Goal: Communication & Community: Share content

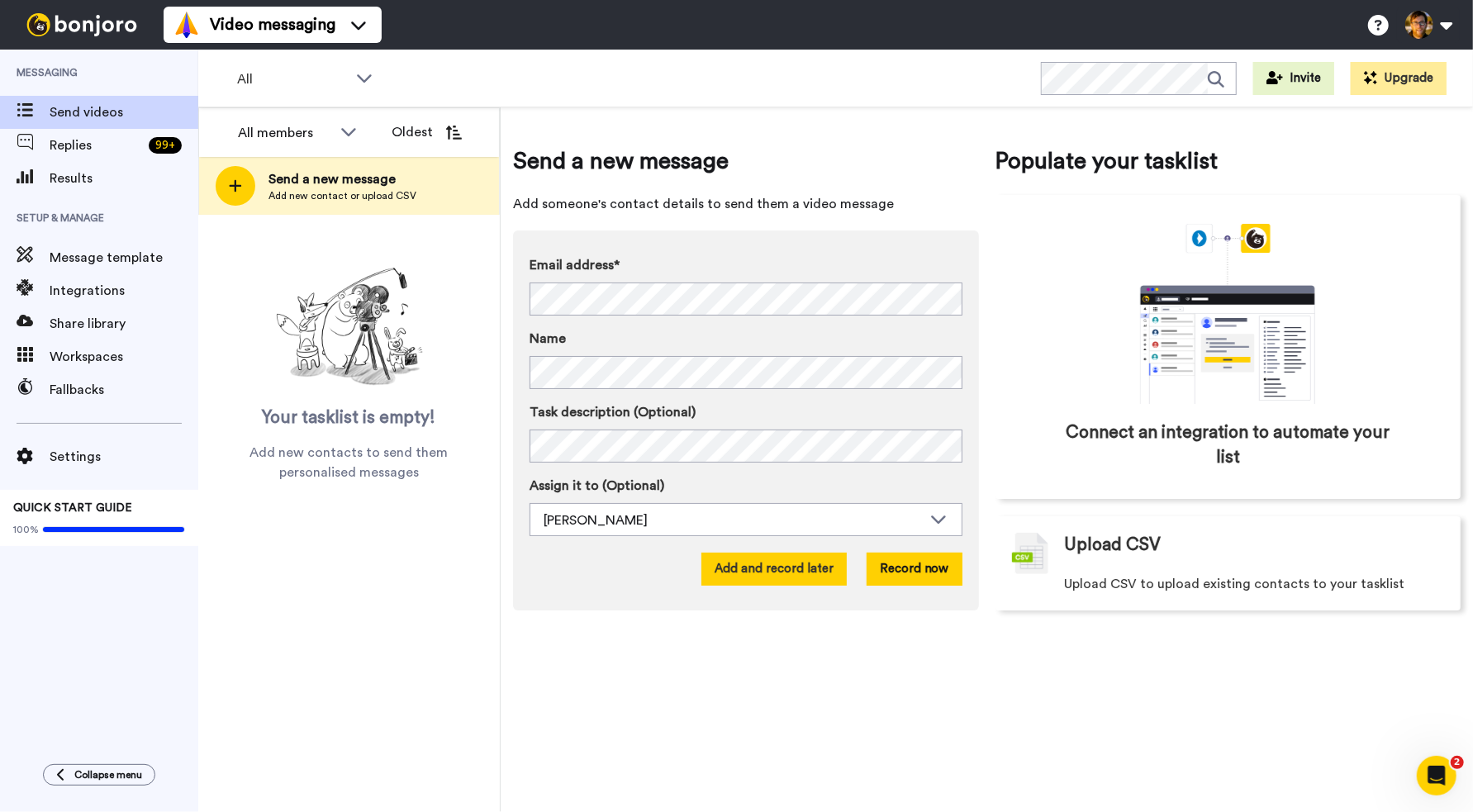
click at [822, 571] on button "Add and record later" at bounding box center [774, 569] width 145 height 33
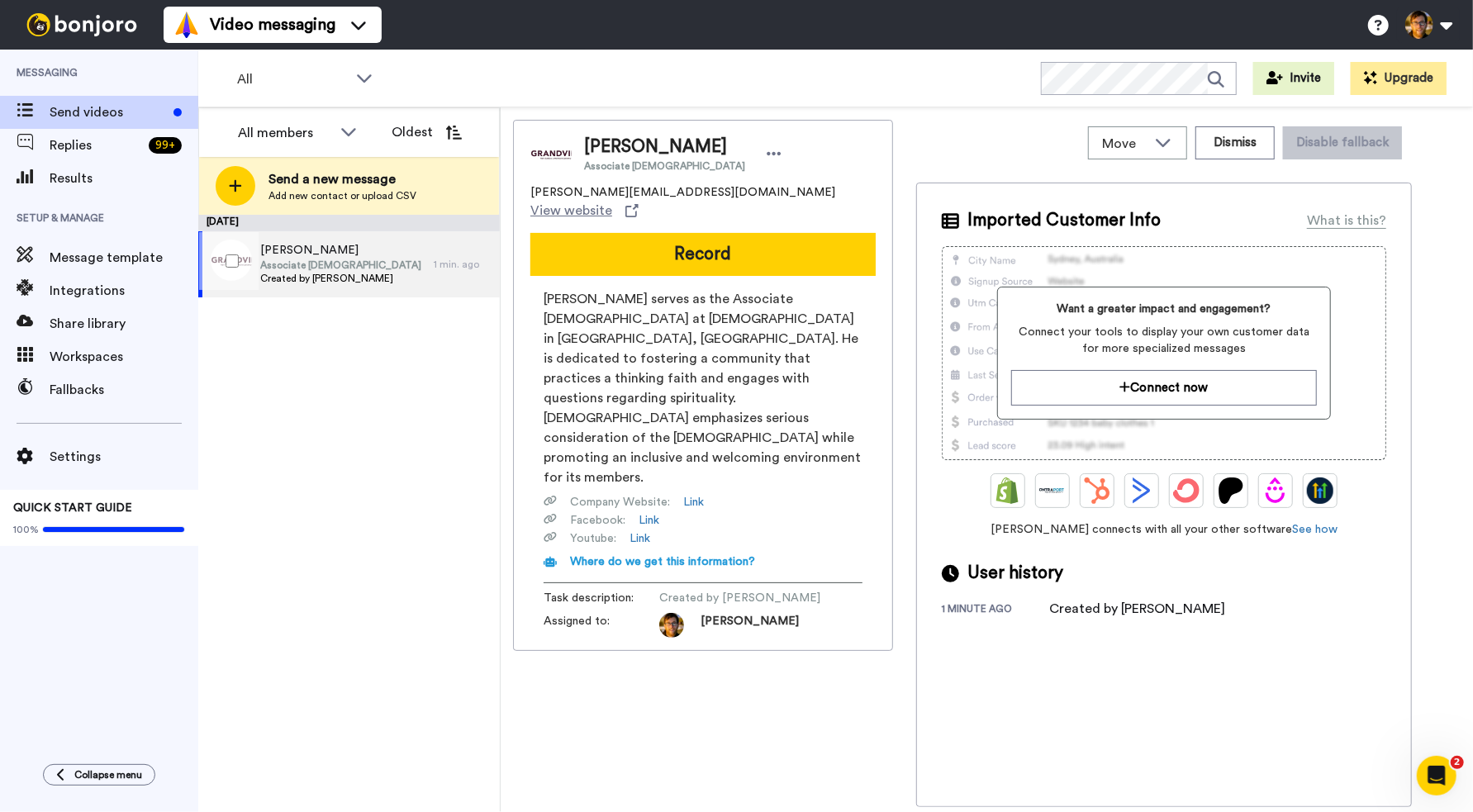
click at [391, 247] on div "Brent Richards Associate Pastor Created by Simon De Voil" at bounding box center [316, 264] width 235 height 66
click at [379, 261] on div "Brent Richards Associate Pastor Created by Simon De Voil" at bounding box center [316, 264] width 235 height 66
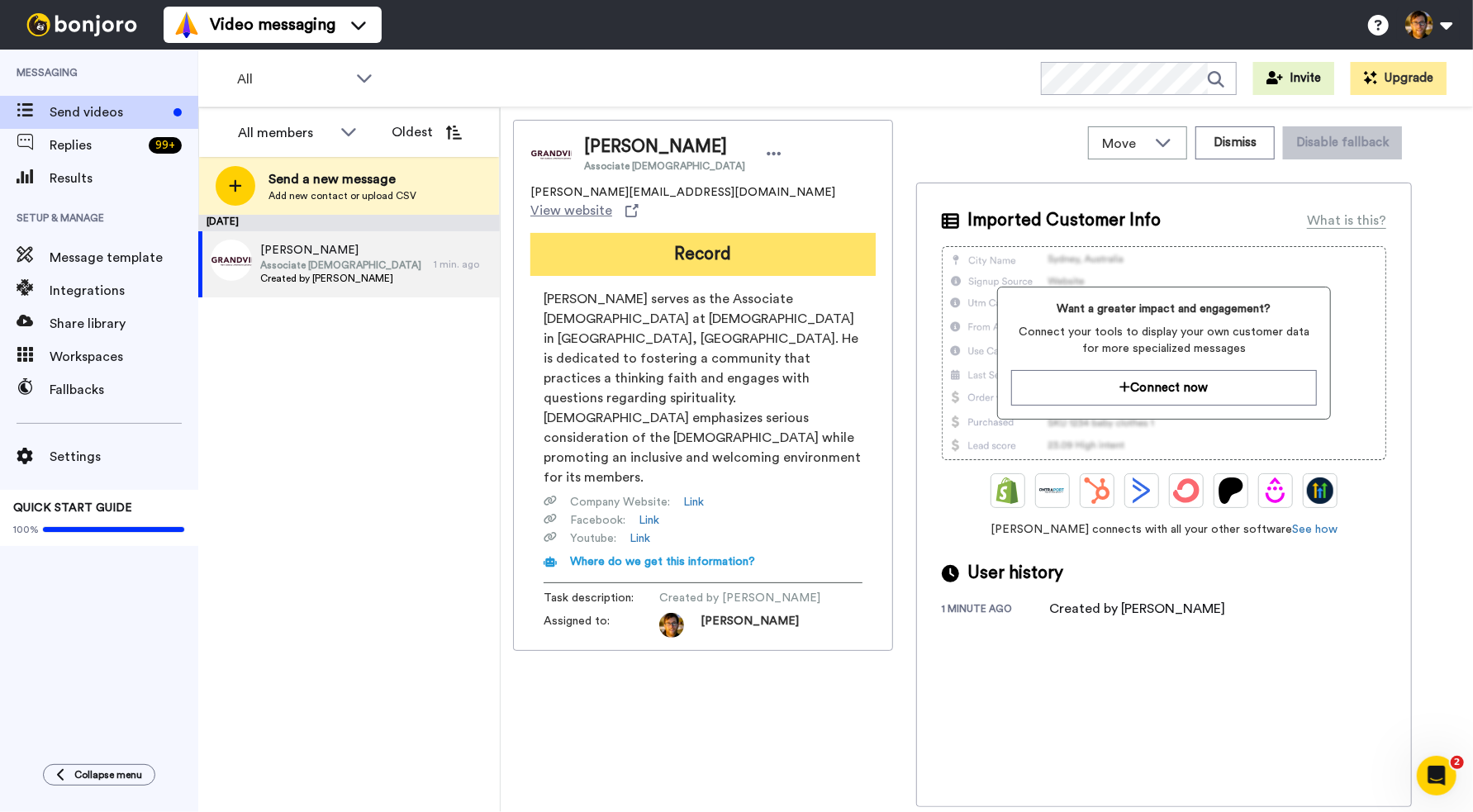
click at [714, 236] on button "Record" at bounding box center [704, 255] width 346 height 43
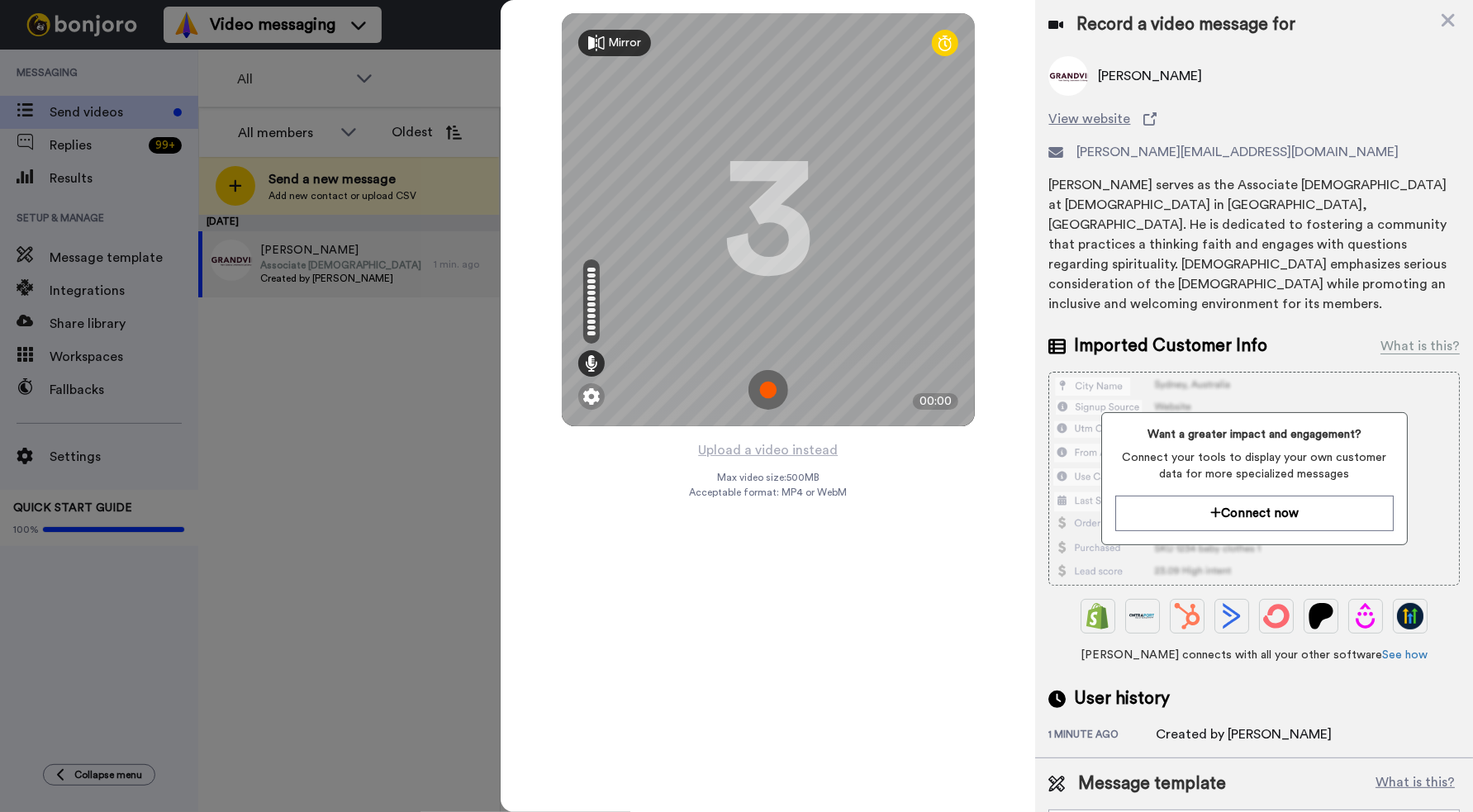
click at [761, 389] on img at bounding box center [769, 390] width 40 height 40
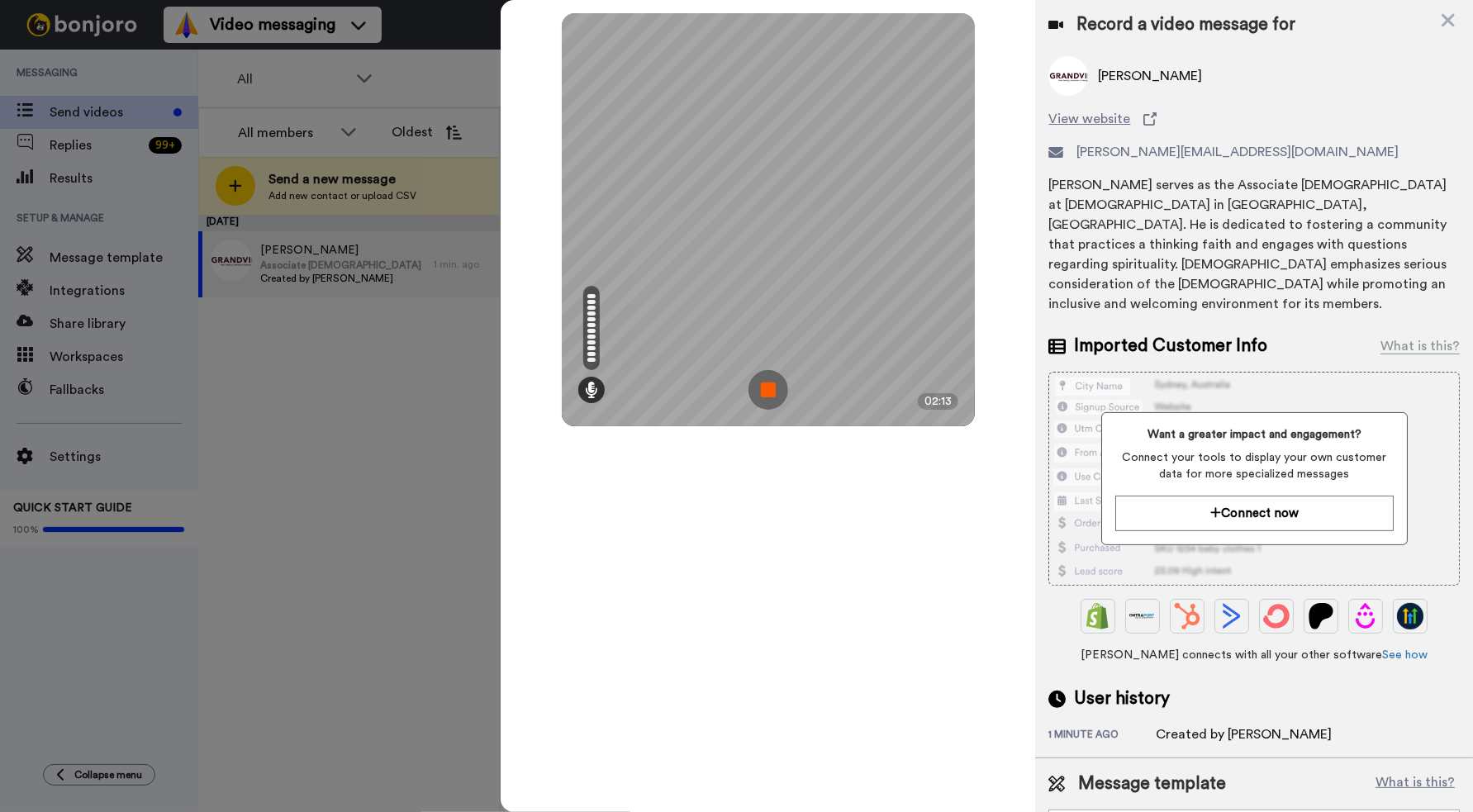
click at [763, 388] on img at bounding box center [769, 390] width 40 height 40
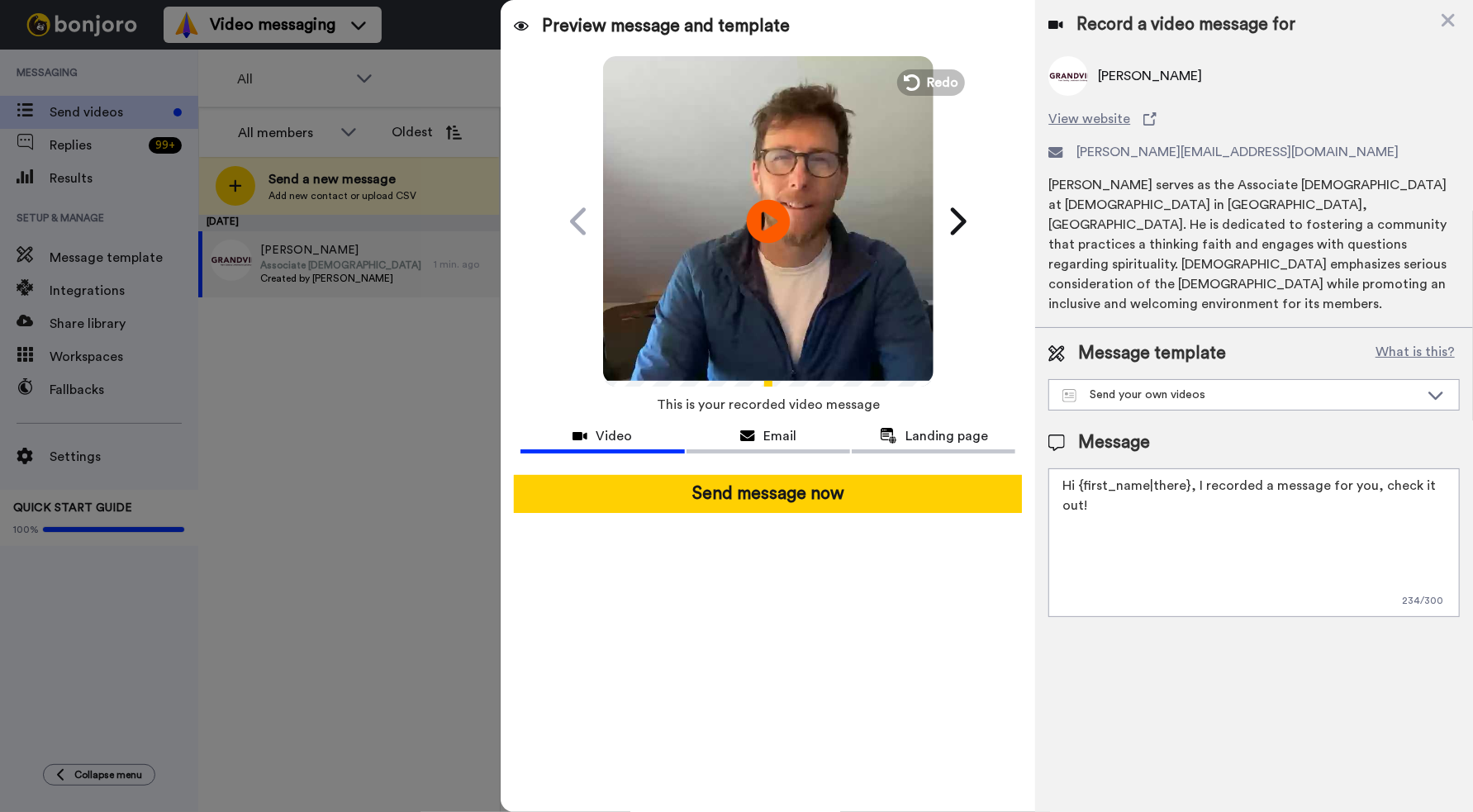
click at [763, 215] on icon "Play/Pause" at bounding box center [769, 221] width 44 height 78
click at [932, 83] on span "Redo" at bounding box center [943, 82] width 35 height 21
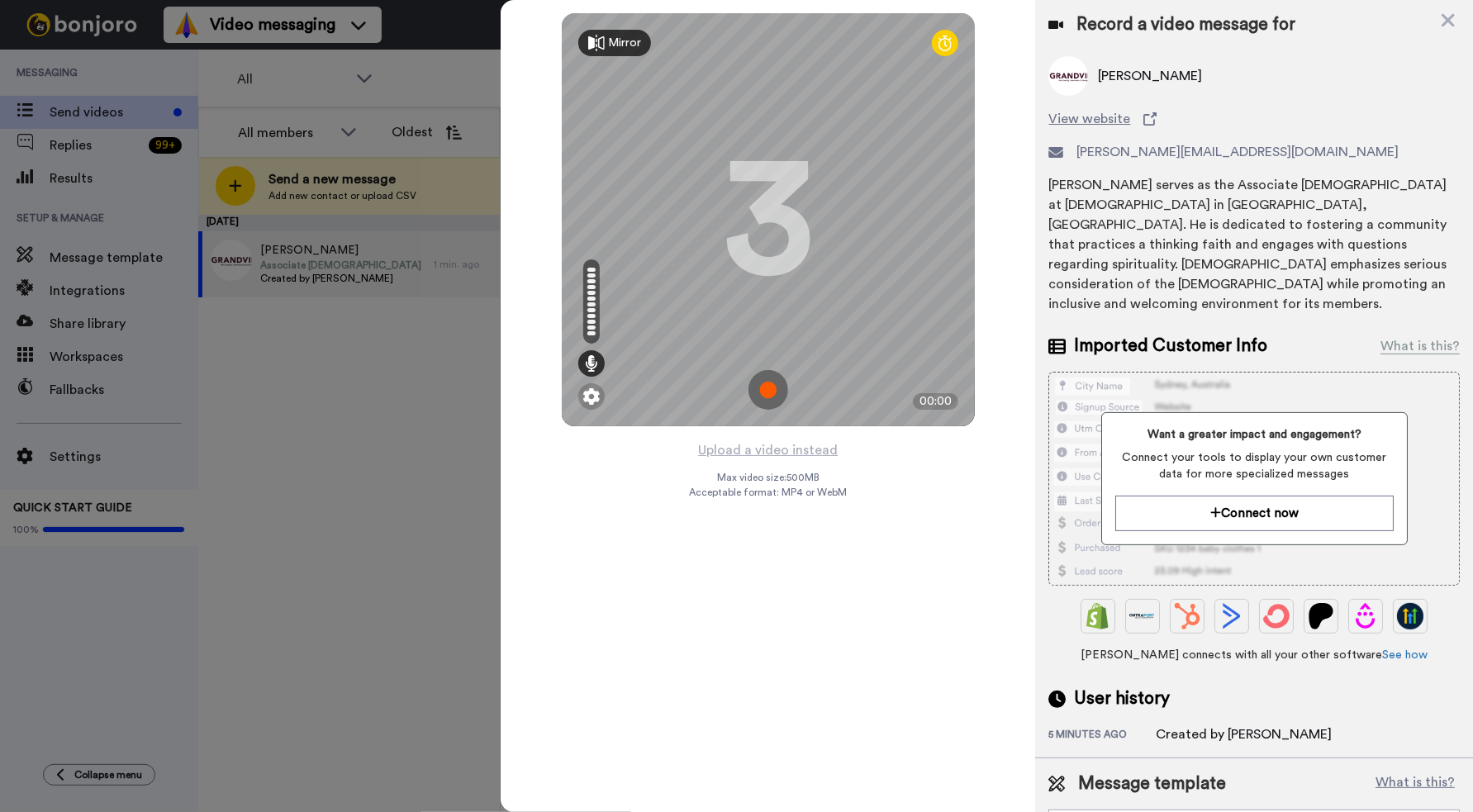
click at [766, 393] on img at bounding box center [769, 390] width 40 height 40
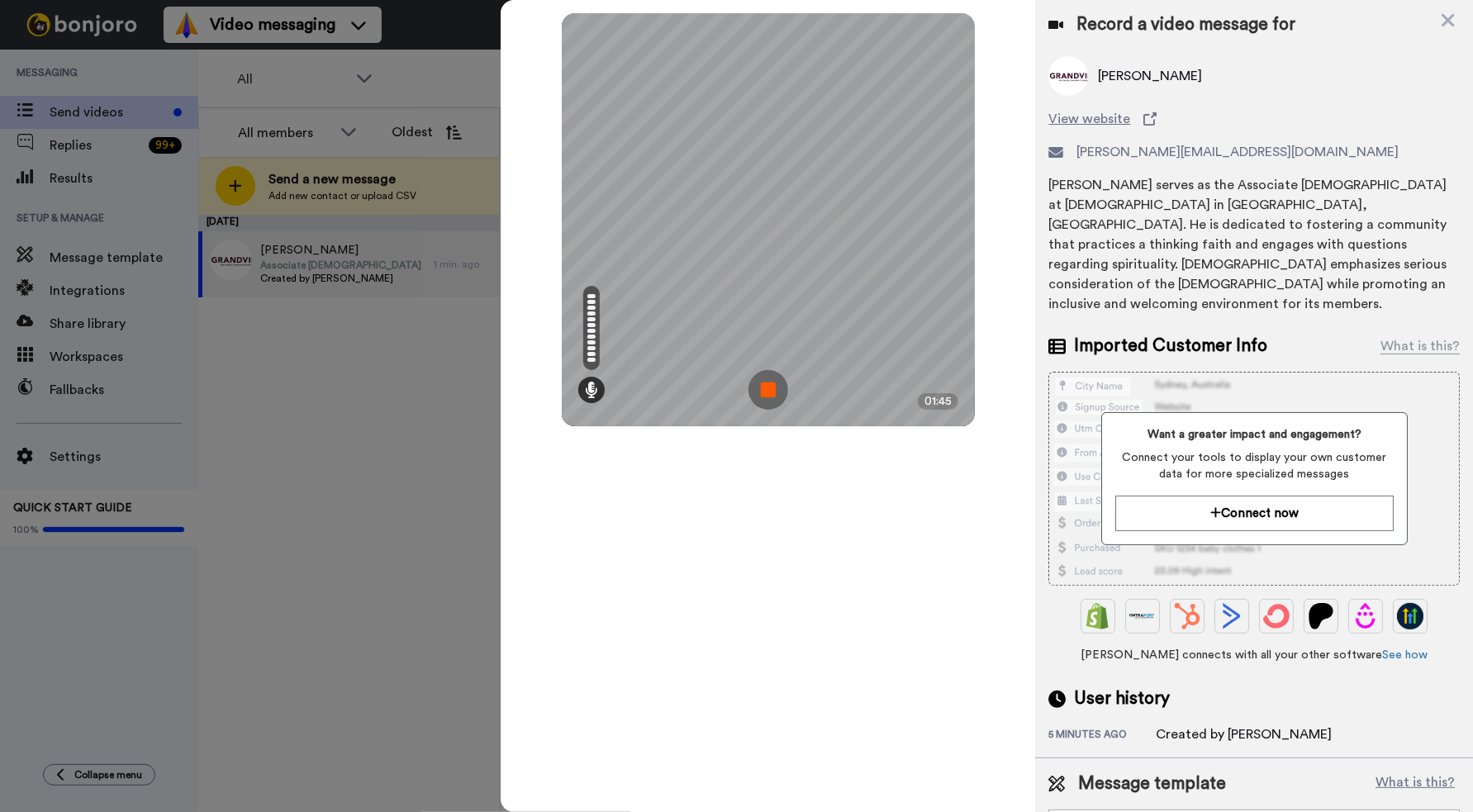
click at [767, 393] on img at bounding box center [769, 390] width 40 height 40
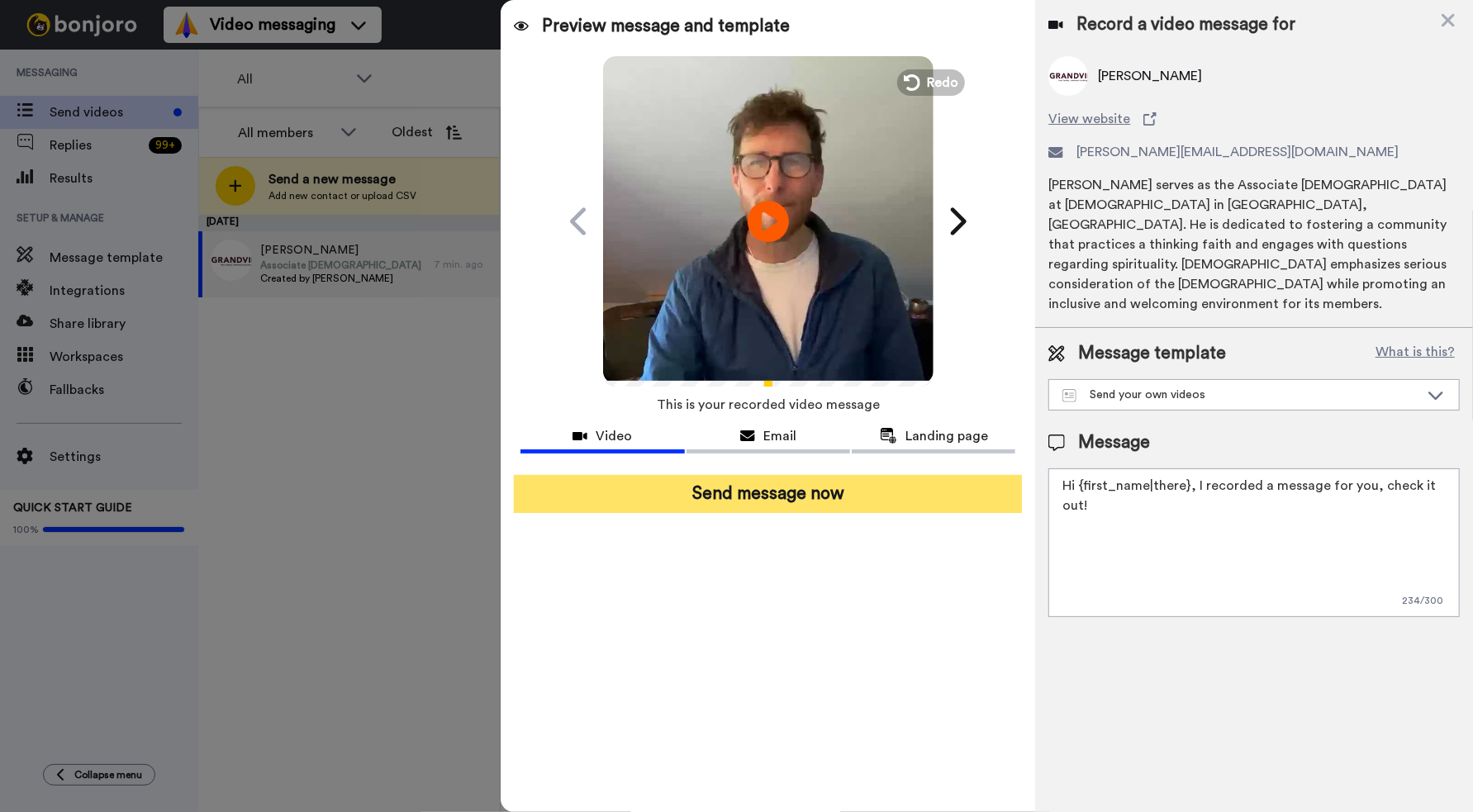
click at [674, 486] on button "Send message now" at bounding box center [768, 493] width 509 height 38
